Goal: Task Accomplishment & Management: Manage account settings

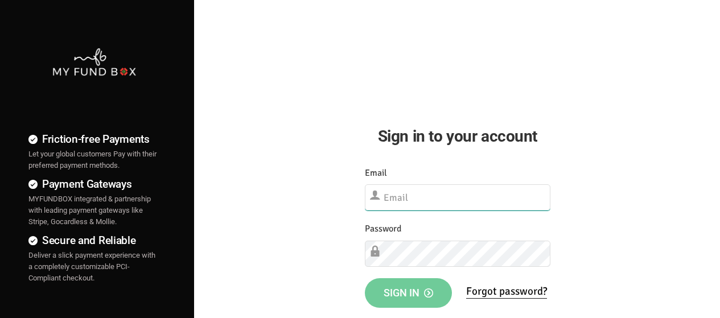
type input "[EMAIL_ADDRESS][DOMAIN_NAME]"
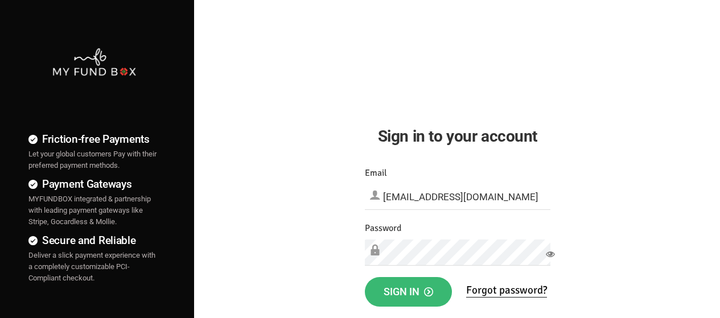
click at [383, 297] on button "Sign in" at bounding box center [408, 292] width 87 height 30
